Goal: Transaction & Acquisition: Obtain resource

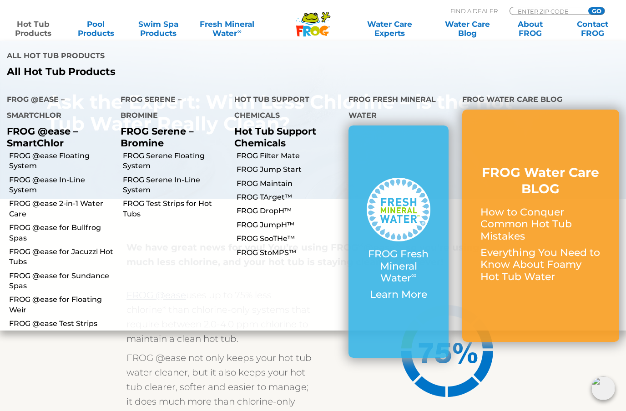
scroll to position [1241, 0]
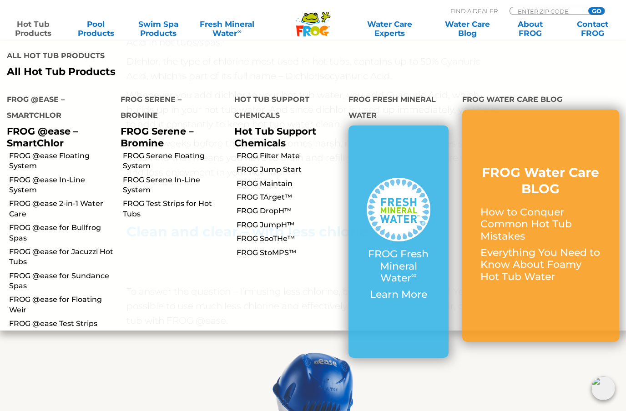
click at [43, 30] on link "Hot Tub Products" at bounding box center [33, 29] width 49 height 18
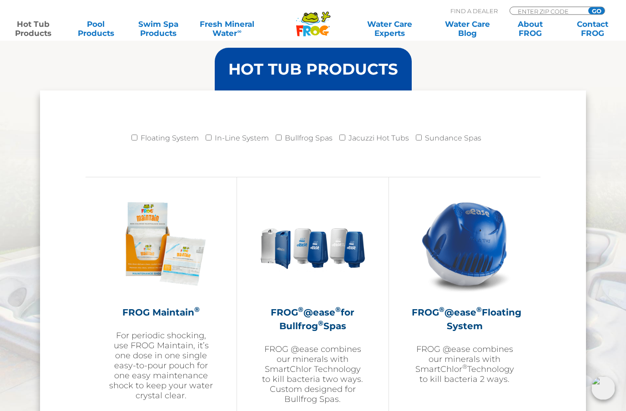
scroll to position [887, 0]
click at [210, 140] on input "In-Line System" at bounding box center [208, 138] width 6 height 6
checkbox input "true"
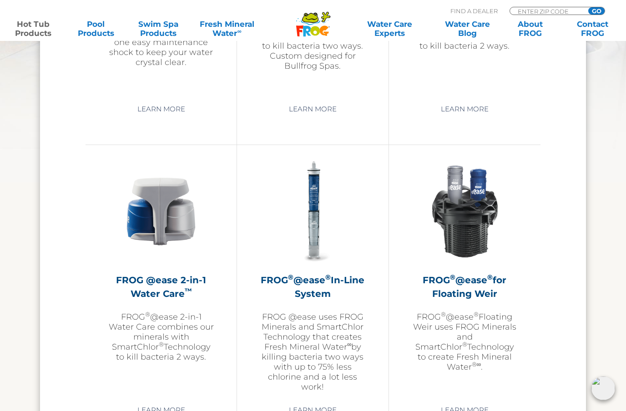
scroll to position [1215, 0]
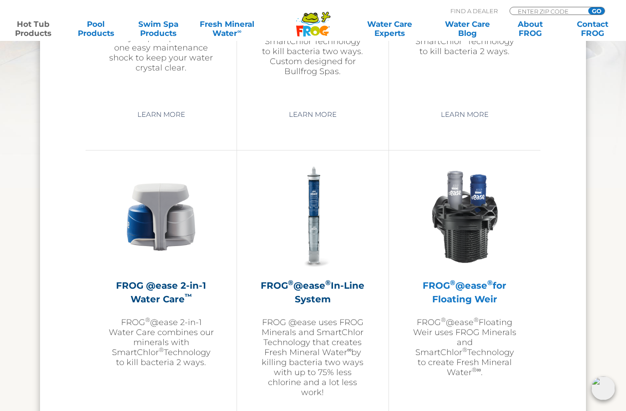
click at [470, 210] on img at bounding box center [463, 216] width 105 height 105
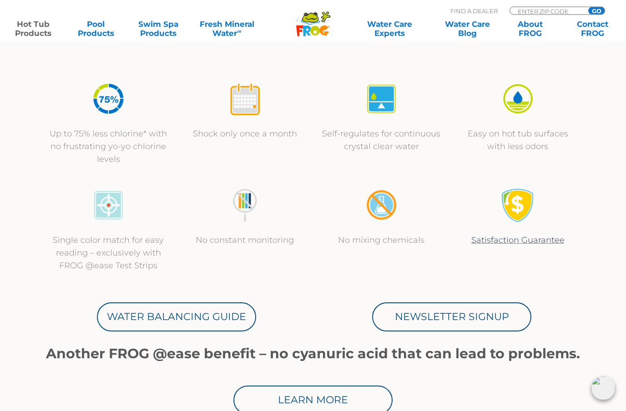
scroll to position [304, 0]
click at [49, 162] on div "Up to 75% less chlorine* with no frustrating yo-yo chlorine levels" at bounding box center [108, 124] width 136 height 84
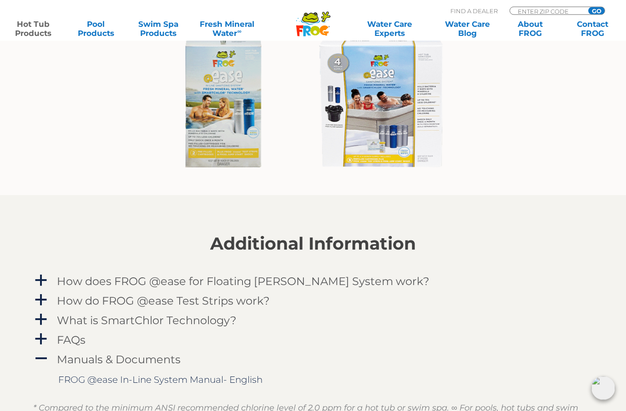
scroll to position [767, 0]
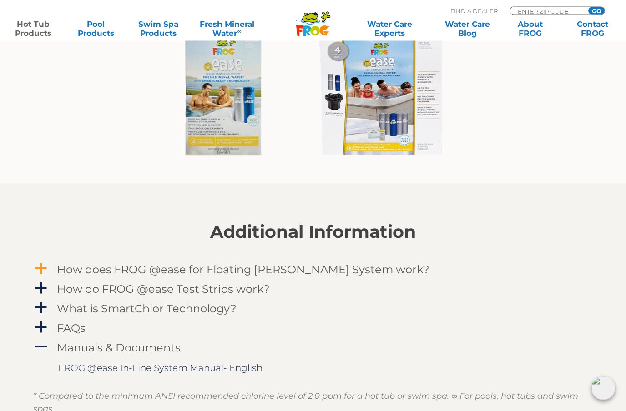
click at [62, 269] on h4 "How does FROG @ease for Floating Weir System work?" at bounding box center [243, 270] width 372 height 12
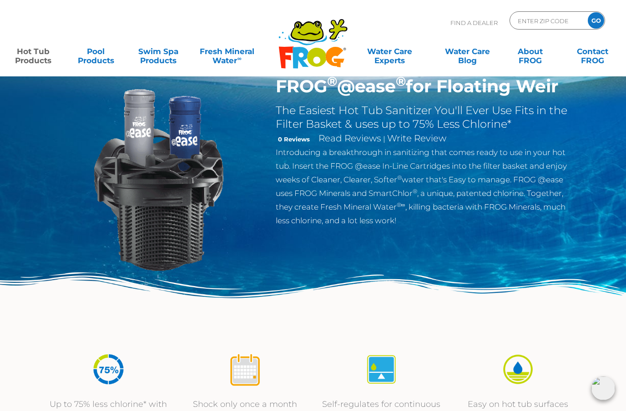
scroll to position [0, 0]
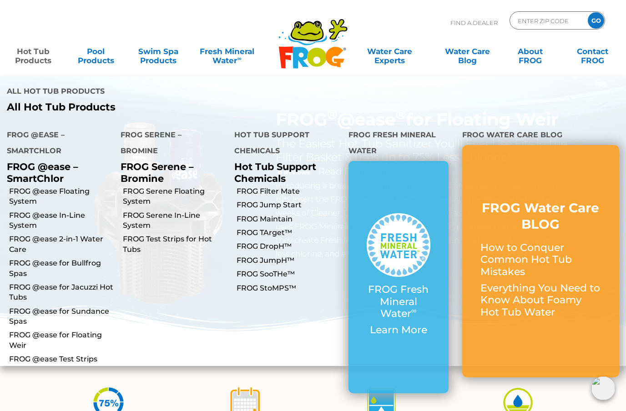
click at [28, 57] on html ".st130{clip-path:url(#SVGID_2_);fill-rule:evenodd;clip-rule:evenodd;fill:#C3CC0…" at bounding box center [313, 205] width 626 height 411
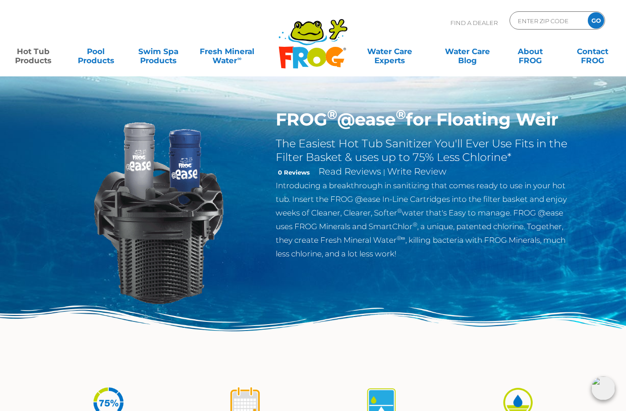
click at [28, 57] on link "Hot Tub Products" at bounding box center [33, 51] width 49 height 18
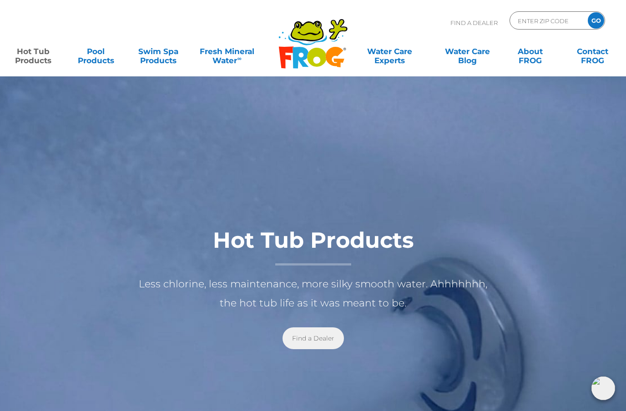
click at [303, 330] on link "Find a Dealer" at bounding box center [312, 338] width 61 height 22
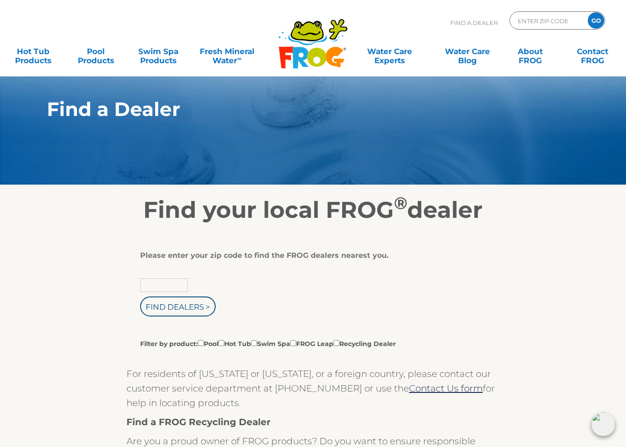
click at [176, 286] on input "text" at bounding box center [164, 285] width 48 height 14
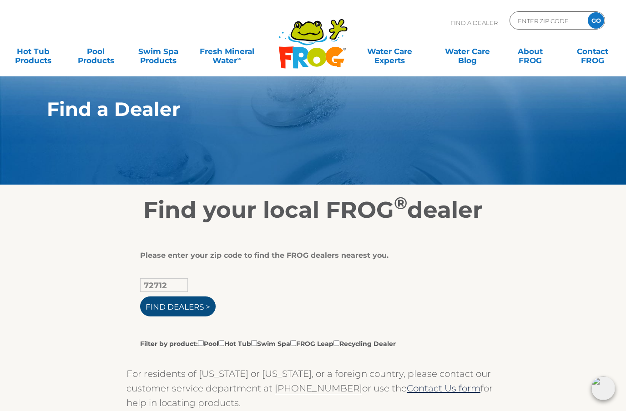
type input "72712"
click at [180, 308] on input "Find Dealers >" at bounding box center [177, 306] width 75 height 20
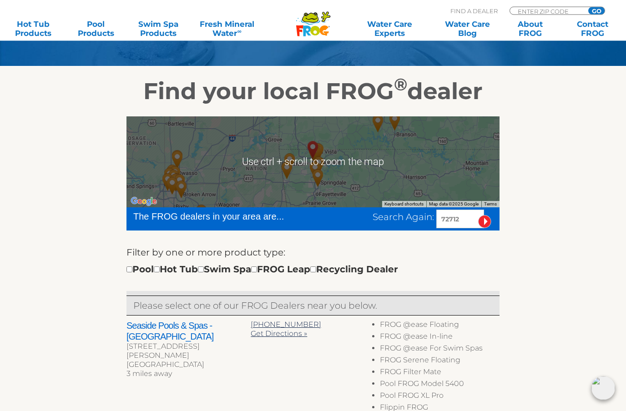
scroll to position [119, 0]
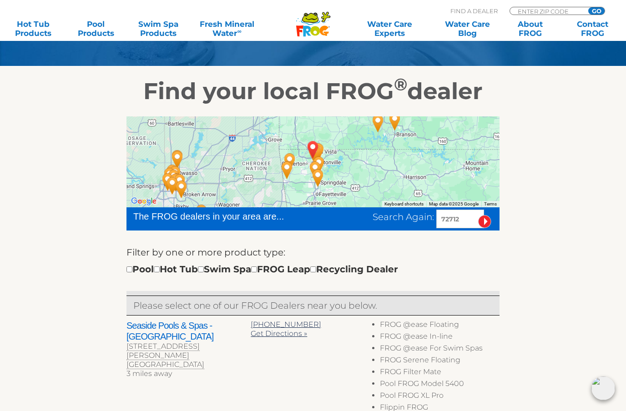
click at [160, 269] on input "checkbox" at bounding box center [157, 269] width 6 height 6
checkbox input "true"
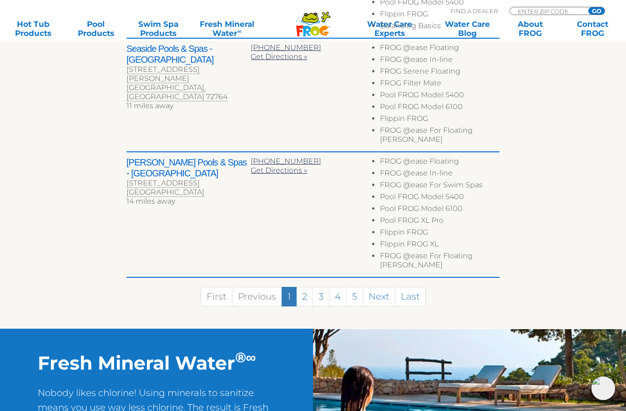
scroll to position [729, 0]
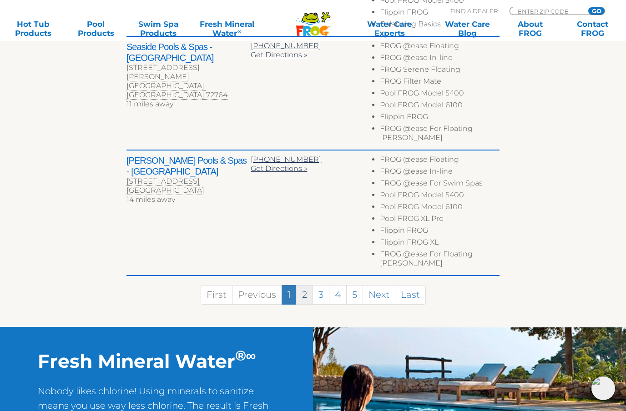
click at [303, 285] on link "2" at bounding box center [304, 295] width 17 height 20
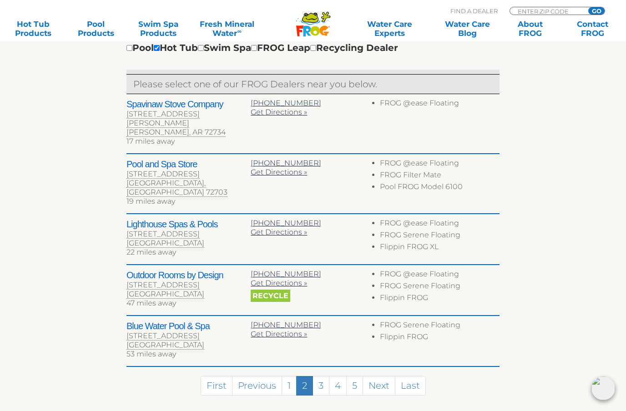
scroll to position [357, 0]
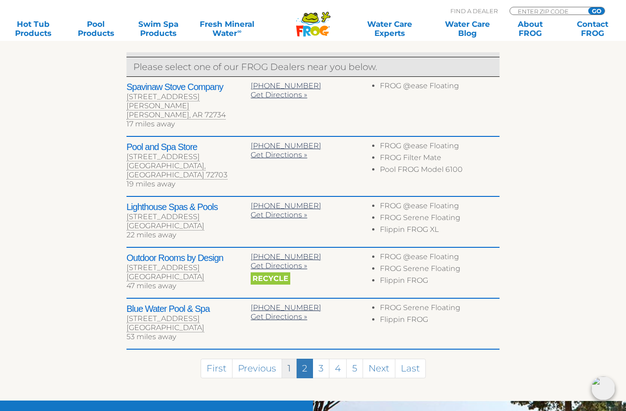
click at [287, 359] on link "1" at bounding box center [288, 369] width 15 height 20
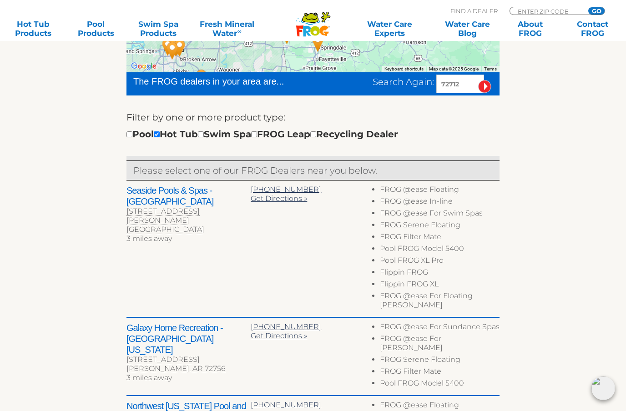
scroll to position [253, 0]
